Goal: Use online tool/utility: Utilize a website feature to perform a specific function

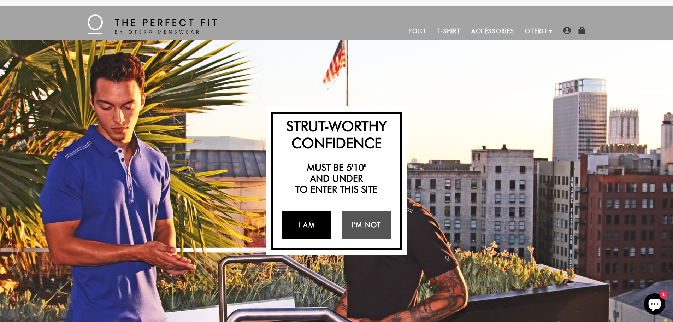
drag, startPoint x: 315, startPoint y: 228, endPoint x: 317, endPoint y: 204, distance: 24.1
click at [315, 228] on link "I Am" at bounding box center [306, 225] width 49 height 28
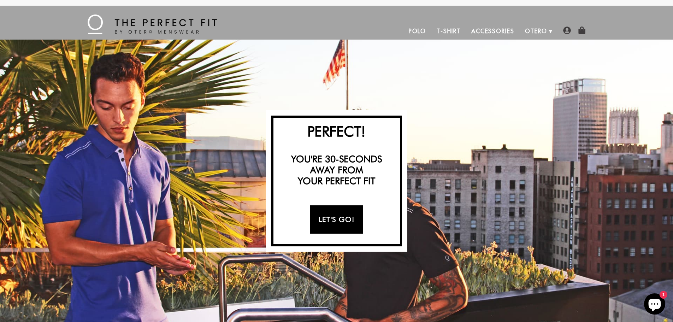
click at [342, 219] on link "Let's Go!" at bounding box center [336, 219] width 53 height 28
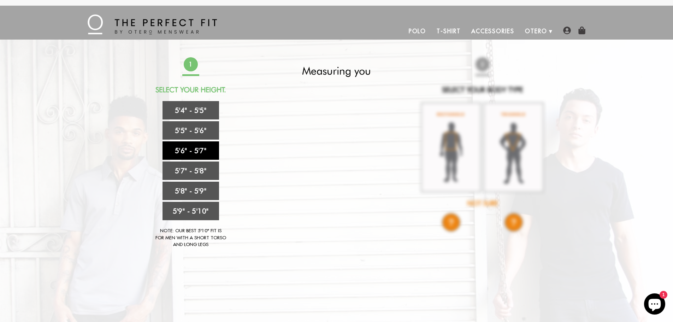
click at [207, 148] on link "5'6" - 5'7"" at bounding box center [191, 150] width 57 height 18
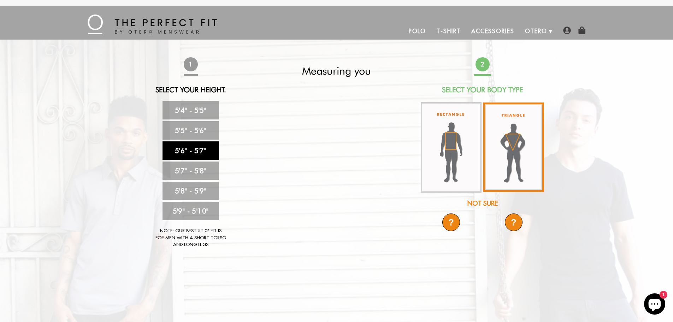
click at [529, 164] on img at bounding box center [514, 147] width 61 height 89
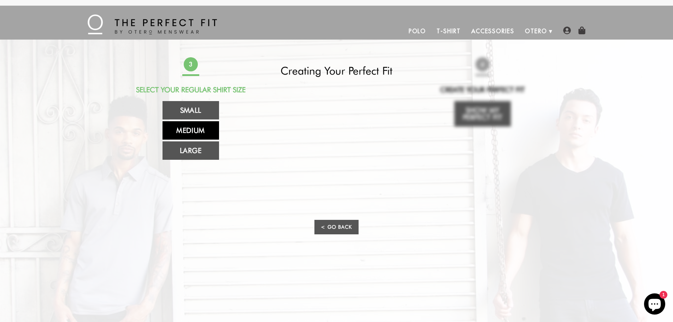
click at [207, 131] on link "Medium" at bounding box center [191, 130] width 57 height 18
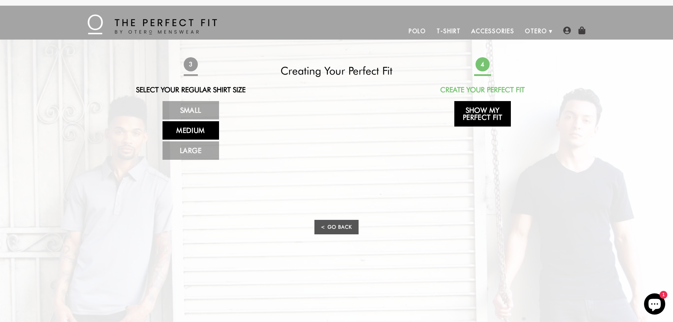
click at [492, 118] on link "Show My Perfect Fit" at bounding box center [483, 113] width 57 height 25
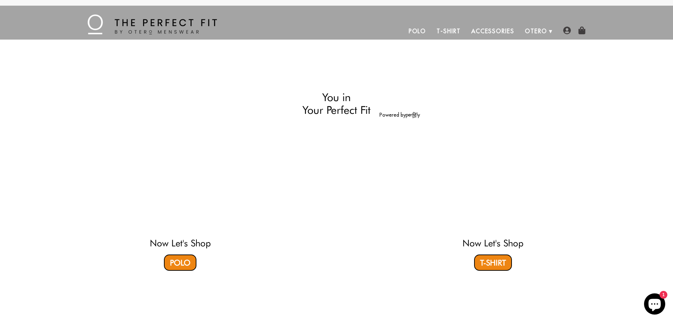
select select "56-57"
select select "triangle"
select select "M"
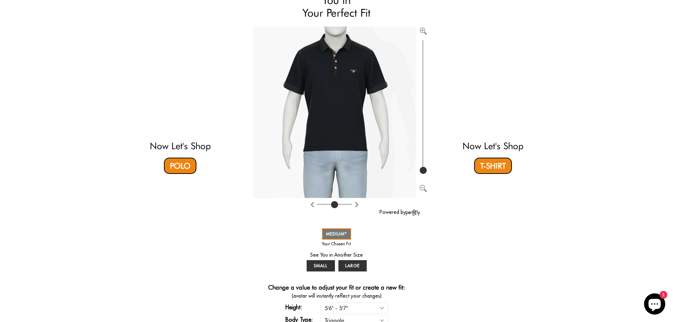
scroll to position [35, 0]
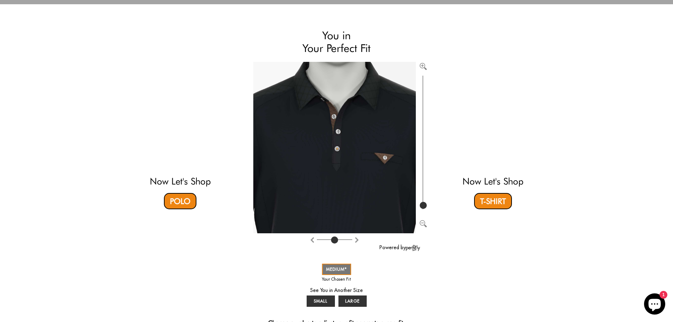
type input "100"
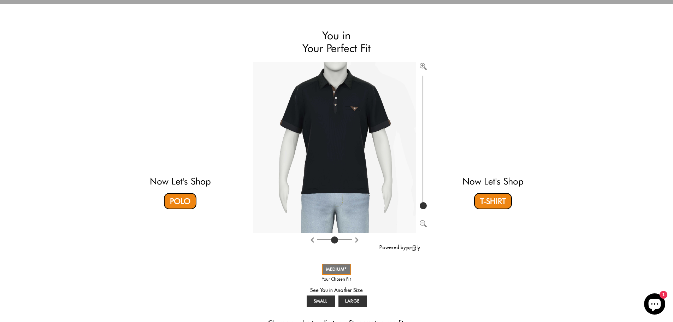
drag, startPoint x: 424, startPoint y: 205, endPoint x: 419, endPoint y: 238, distance: 32.7
click at [420, 211] on input "range" at bounding box center [423, 142] width 7 height 137
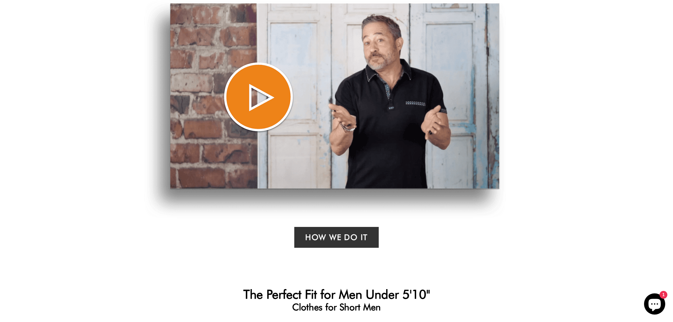
scroll to position [0, 0]
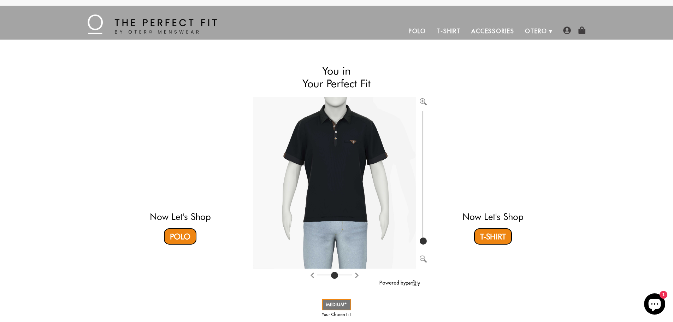
drag, startPoint x: 95, startPoint y: 192, endPoint x: 115, endPoint y: 70, distance: 123.1
